Goal: Obtain resource: Download file/media

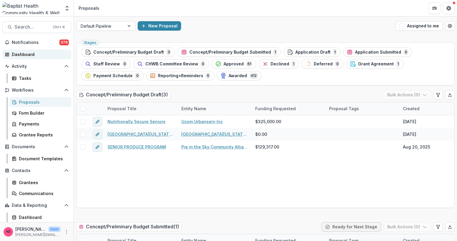
click at [40, 52] on div "Dashboard" at bounding box center [39, 54] width 55 height 6
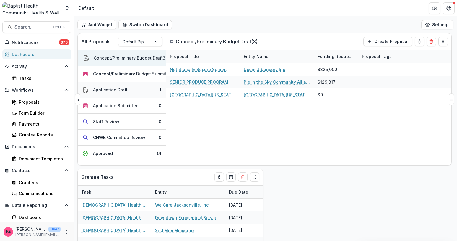
click at [119, 90] on div "Application Draft" at bounding box center [110, 90] width 35 height 6
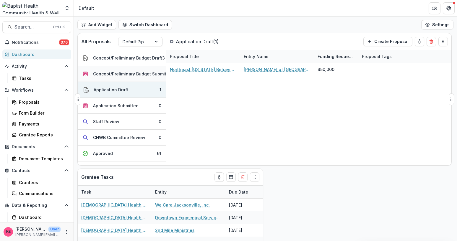
click at [123, 76] on div "Concept/Preliminary Budget Submitted" at bounding box center [133, 74] width 80 height 6
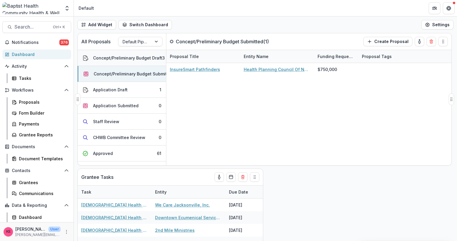
click at [119, 59] on div "Concept/Preliminary Budget Draft" at bounding box center [127, 58] width 69 height 6
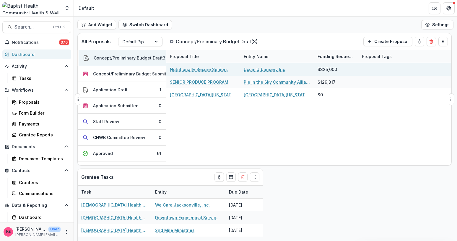
click at [198, 70] on link "Nutritionally Secure Seniors" at bounding box center [199, 69] width 58 height 6
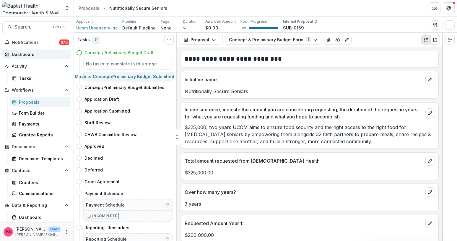
click at [26, 53] on div "Dashboard" at bounding box center [39, 54] width 55 height 6
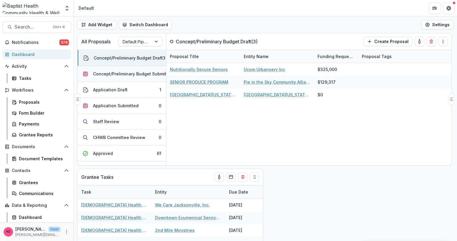
click at [128, 72] on div "Concept/Preliminary Budget Submitted" at bounding box center [133, 74] width 80 height 6
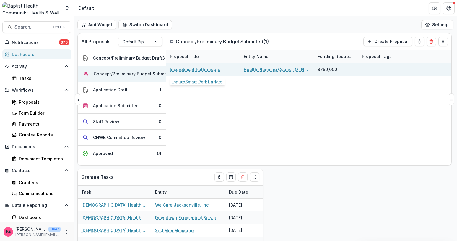
click at [193, 70] on link "InsureSmart Pathfinders" at bounding box center [195, 69] width 50 height 6
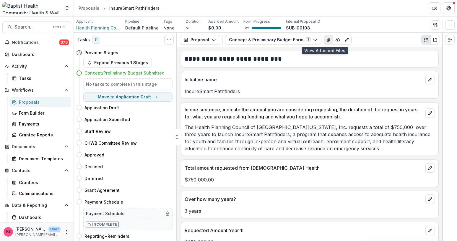
click at [326, 41] on icon "View Attached Files" at bounding box center [327, 40] width 3 height 4
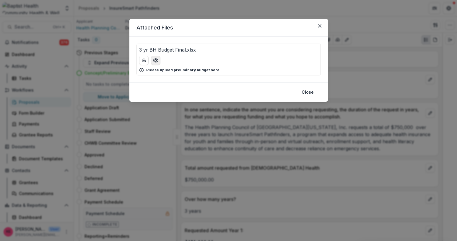
click at [153, 61] on icon "Preview 3 yr BH Budget Final.xlsx" at bounding box center [155, 61] width 5 height 4
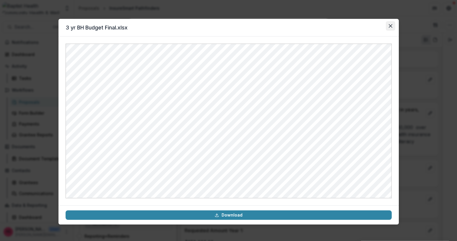
click at [390, 28] on button "Close" at bounding box center [389, 25] width 9 height 9
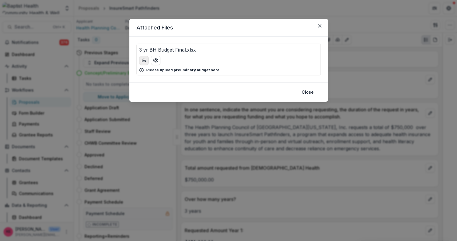
click at [143, 59] on icon "download-button" at bounding box center [143, 60] width 5 height 5
